Goal: Information Seeking & Learning: Learn about a topic

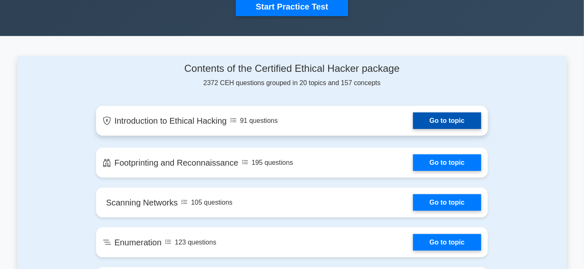
click at [446, 129] on link "Go to topic" at bounding box center [447, 121] width 68 height 17
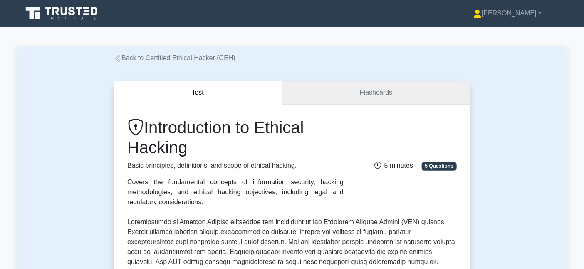
click at [351, 89] on link "Flashcards" at bounding box center [376, 93] width 188 height 24
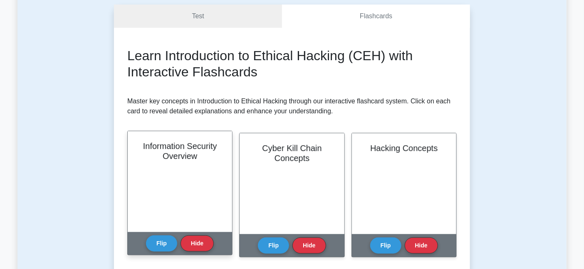
scroll to position [86, 0]
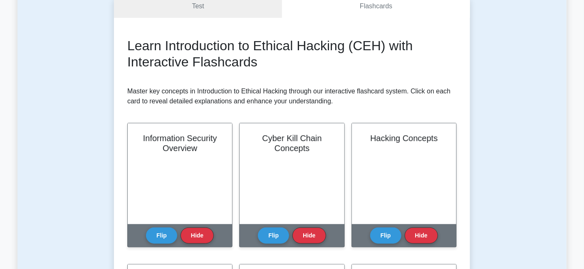
click at [298, 259] on div "Learn Introduction to Ethical Hacking (CEH) with Interactive Flashcards Master …" at bounding box center [291, 218] width 329 height 361
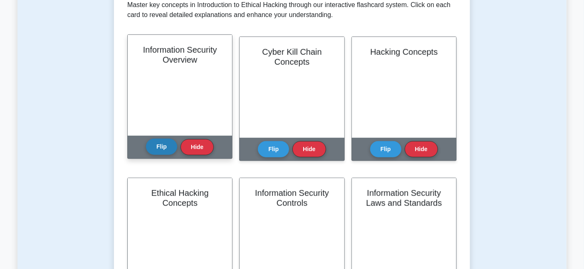
click at [172, 147] on button "Flip" at bounding box center [161, 147] width 31 height 16
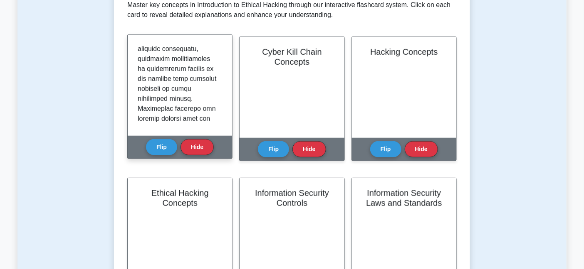
scroll to position [943, 0]
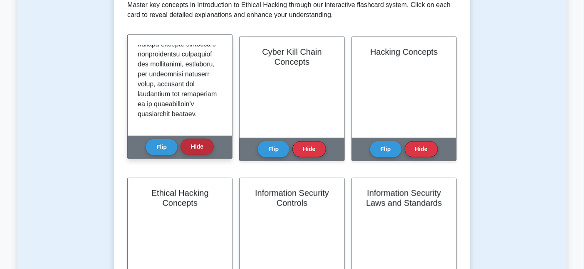
click at [197, 149] on button "Hide" at bounding box center [196, 147] width 33 height 16
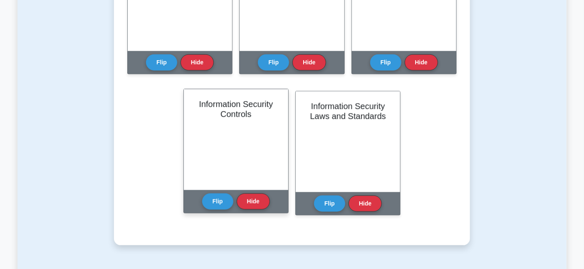
scroll to position [173, 0]
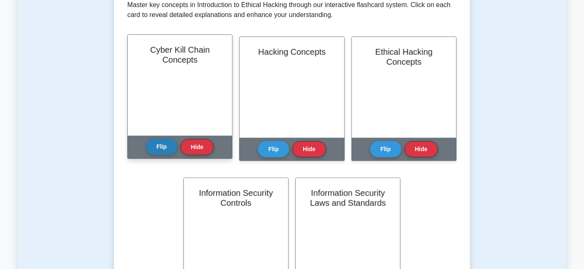
click at [160, 152] on button "Flip" at bounding box center [161, 147] width 31 height 16
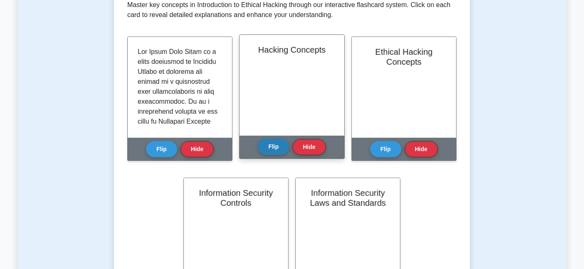
click at [277, 154] on button "Flip" at bounding box center [273, 147] width 31 height 16
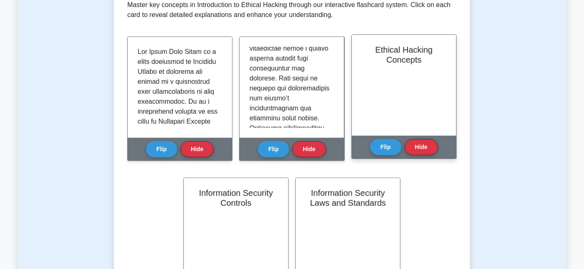
click at [376, 156] on div "Flip Hide" at bounding box center [404, 147] width 68 height 23
click at [378, 145] on button "Flip" at bounding box center [385, 147] width 31 height 16
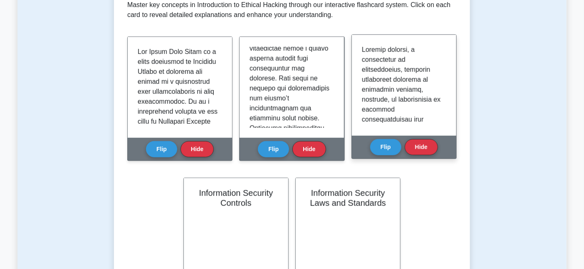
scroll to position [346, 0]
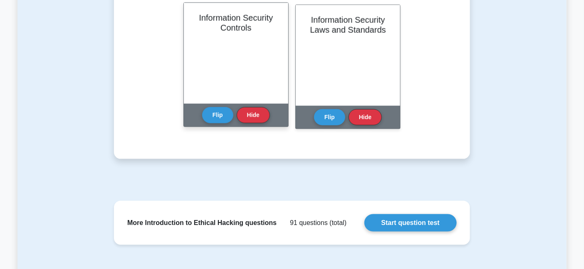
click at [205, 124] on div "Flip Hide" at bounding box center [236, 115] width 68 height 23
click at [218, 115] on button "Flip" at bounding box center [217, 115] width 31 height 16
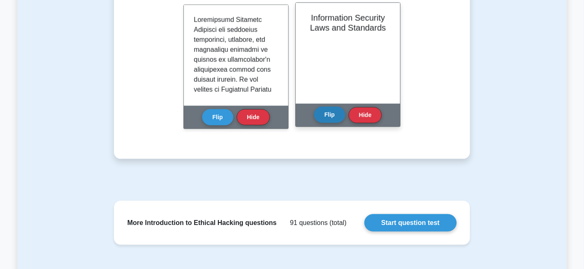
click at [330, 116] on button "Flip" at bounding box center [329, 115] width 31 height 16
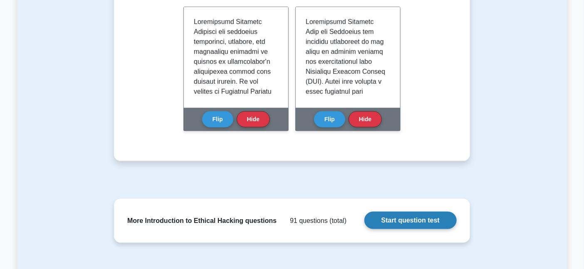
click at [367, 217] on link "Start question test" at bounding box center [410, 220] width 92 height 17
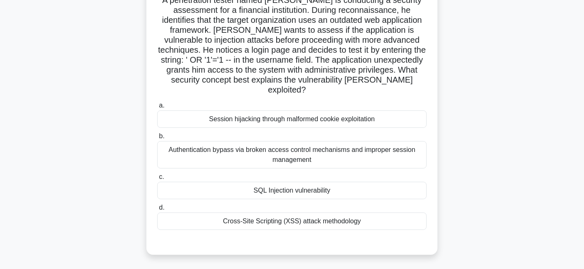
scroll to position [54, 0]
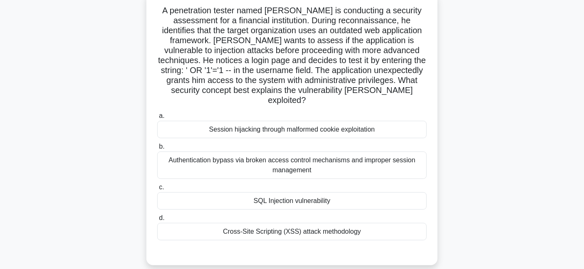
click at [301, 159] on div "Authentication bypass via broken access control mechanisms and improper session…" at bounding box center [291, 165] width 269 height 27
click at [157, 150] on input "b. Authentication bypass via broken access control mechanisms and improper sess…" at bounding box center [157, 146] width 0 height 5
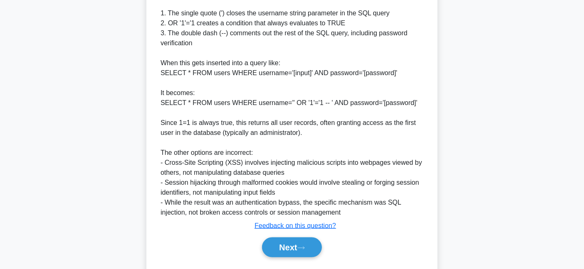
scroll to position [392, 0]
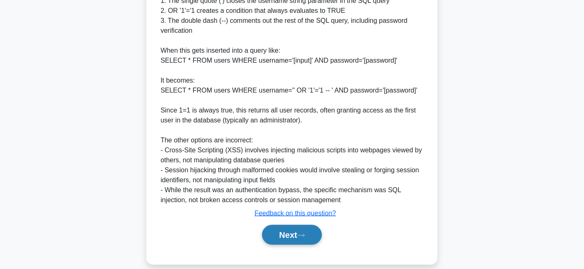
click at [309, 225] on button "Next" at bounding box center [291, 235] width 59 height 20
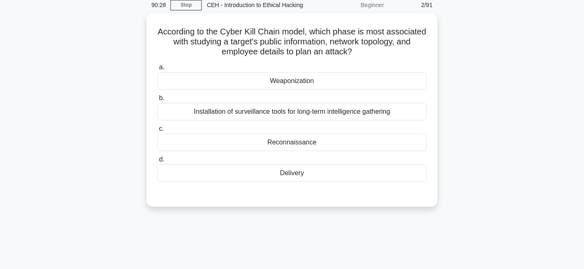
scroll to position [7, 0]
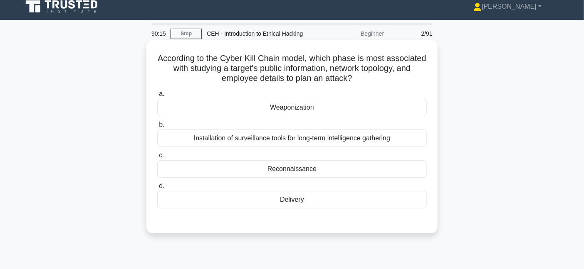
click at [325, 168] on div "Reconnaissance" at bounding box center [291, 168] width 269 height 17
click at [157, 158] on input "c. Reconnaissance" at bounding box center [157, 155] width 0 height 5
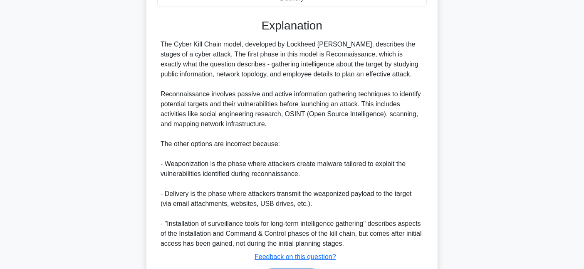
scroll to position [221, 0]
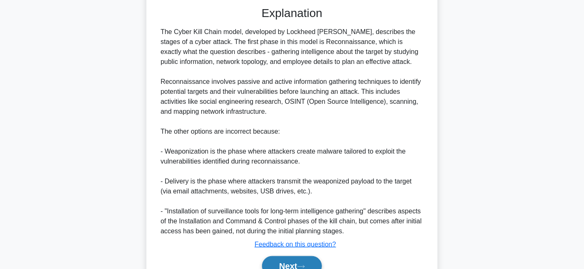
click at [302, 258] on button "Next" at bounding box center [291, 267] width 59 height 20
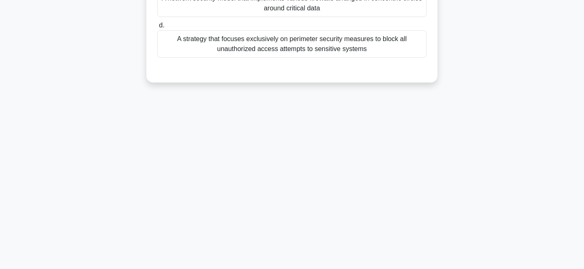
scroll to position [7, 0]
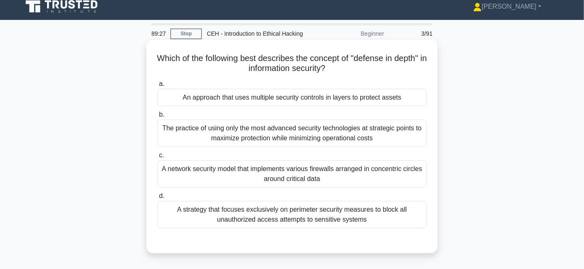
click at [283, 140] on div "The practice of using only the most advanced security technologies at strategic…" at bounding box center [291, 133] width 269 height 27
click at [157, 118] on input "b. The practice of using only the most advanced security technologies at strate…" at bounding box center [157, 114] width 0 height 5
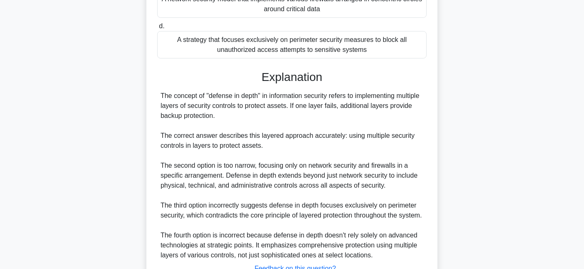
scroll to position [253, 0]
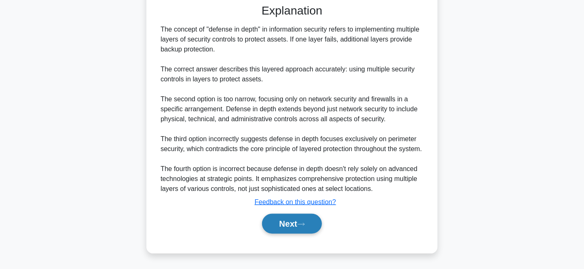
click at [278, 227] on button "Next" at bounding box center [291, 224] width 59 height 20
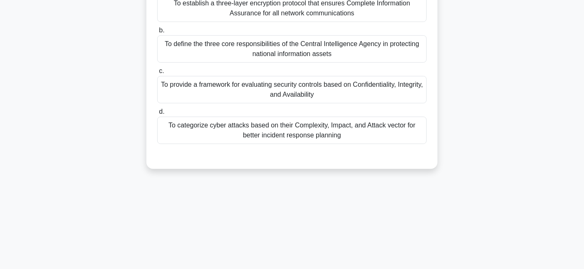
scroll to position [7, 0]
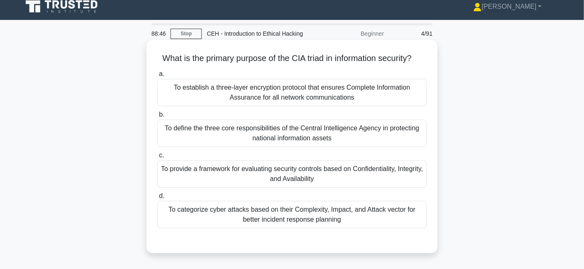
click at [307, 181] on div "To provide a framework for evaluating security controls based on Confidentialit…" at bounding box center [291, 173] width 269 height 27
click at [157, 158] on input "c. To provide a framework for evaluating security controls based on Confidentia…" at bounding box center [157, 155] width 0 height 5
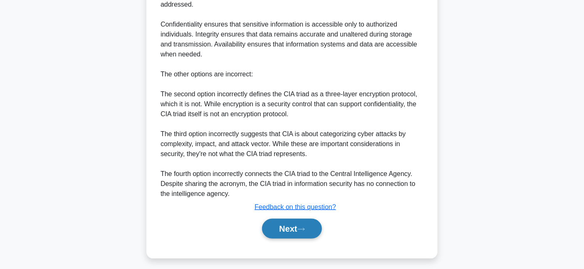
scroll to position [312, 0]
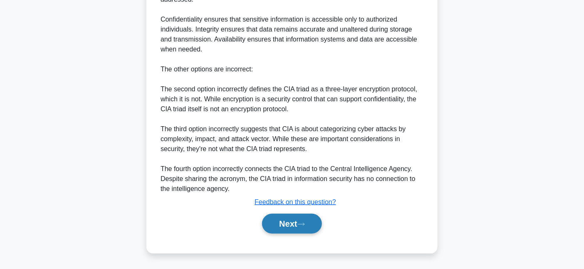
click at [301, 222] on button "Next" at bounding box center [291, 224] width 59 height 20
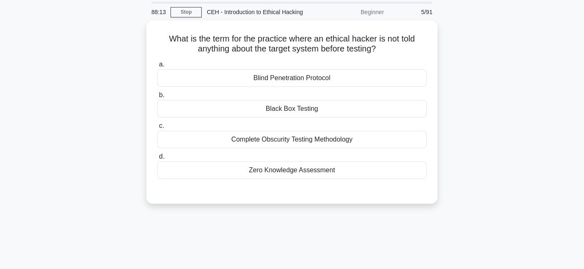
scroll to position [7, 0]
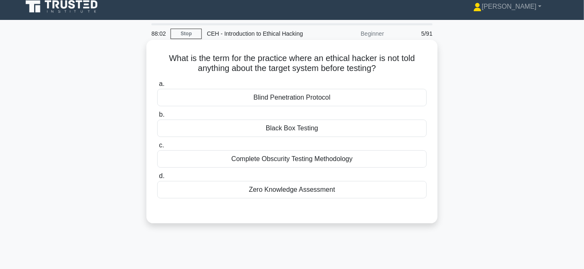
click at [298, 134] on div "Black Box Testing" at bounding box center [291, 128] width 269 height 17
click at [157, 118] on input "b. Black Box Testing" at bounding box center [157, 114] width 0 height 5
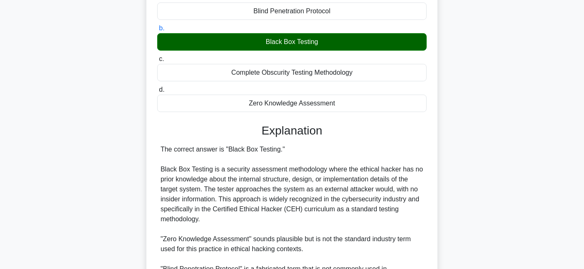
scroll to position [180, 0]
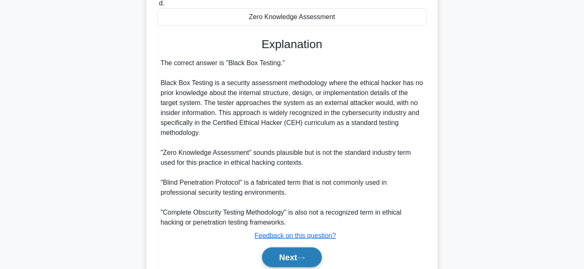
click at [305, 259] on icon at bounding box center [300, 258] width 7 height 5
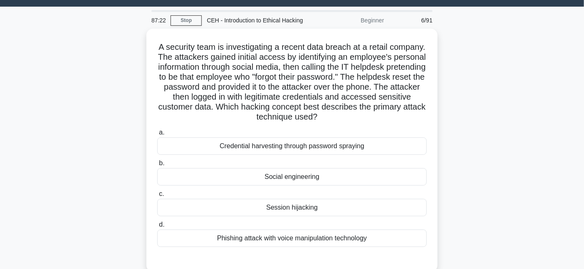
scroll to position [24, 0]
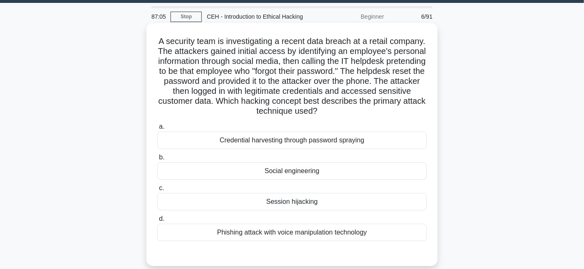
click at [394, 139] on div "Credential harvesting through password spraying" at bounding box center [291, 140] width 269 height 17
click at [157, 130] on input "a. Credential harvesting through password spraying" at bounding box center [157, 126] width 0 height 5
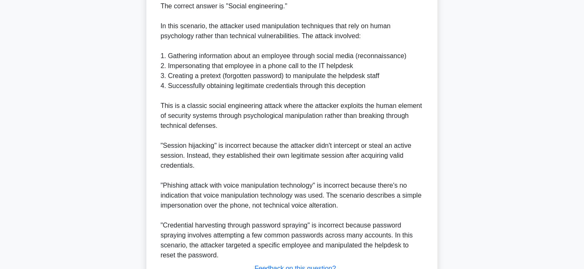
scroll to position [363, 0]
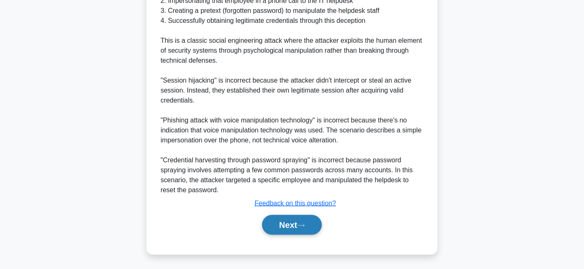
click at [278, 230] on button "Next" at bounding box center [291, 225] width 59 height 20
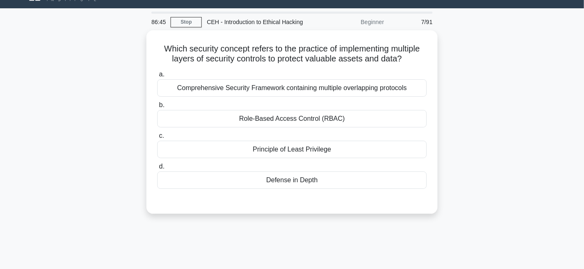
scroll to position [0, 0]
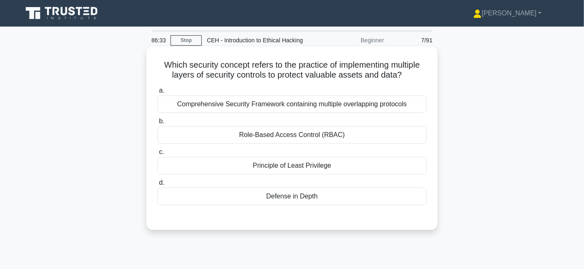
click at [268, 104] on div "Comprehensive Security Framework containing multiple overlapping protocols" at bounding box center [291, 104] width 269 height 17
click at [157, 94] on input "a. Comprehensive Security Framework containing multiple overlapping protocols" at bounding box center [157, 90] width 0 height 5
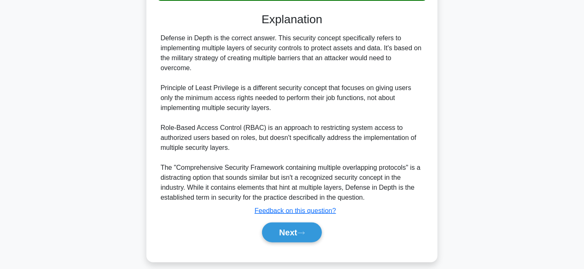
scroll to position [213, 0]
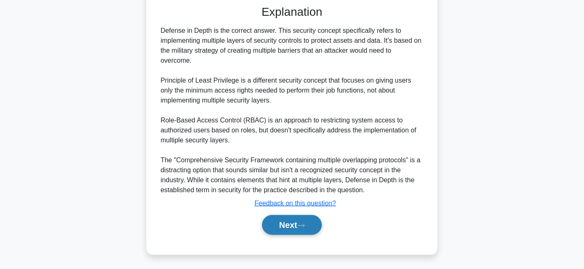
click at [321, 229] on button "Next" at bounding box center [291, 225] width 59 height 20
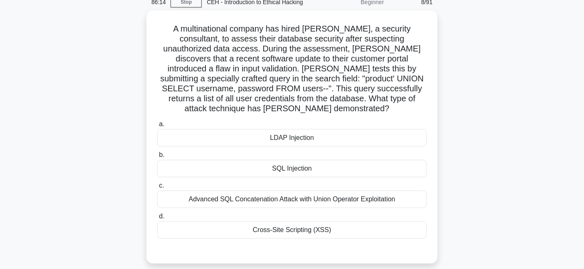
scroll to position [0, 0]
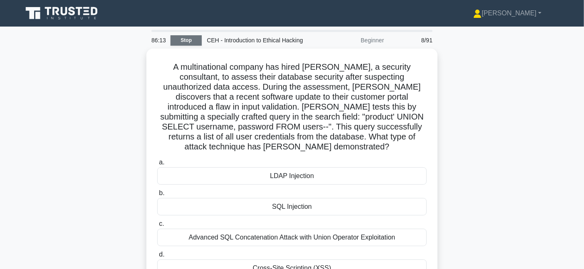
click at [177, 40] on link "Stop" at bounding box center [185, 40] width 31 height 10
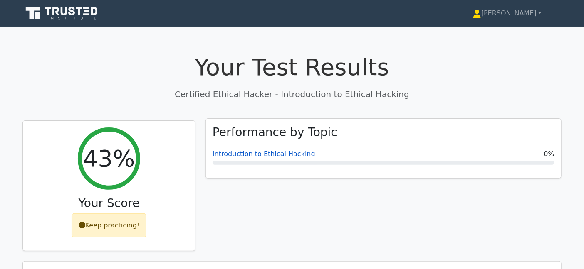
click at [262, 154] on link "Introduction to Ethical Hacking" at bounding box center [263, 154] width 103 height 8
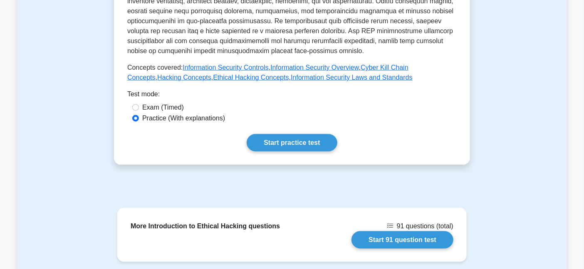
scroll to position [346, 0]
